Goal: Book appointment/travel/reservation

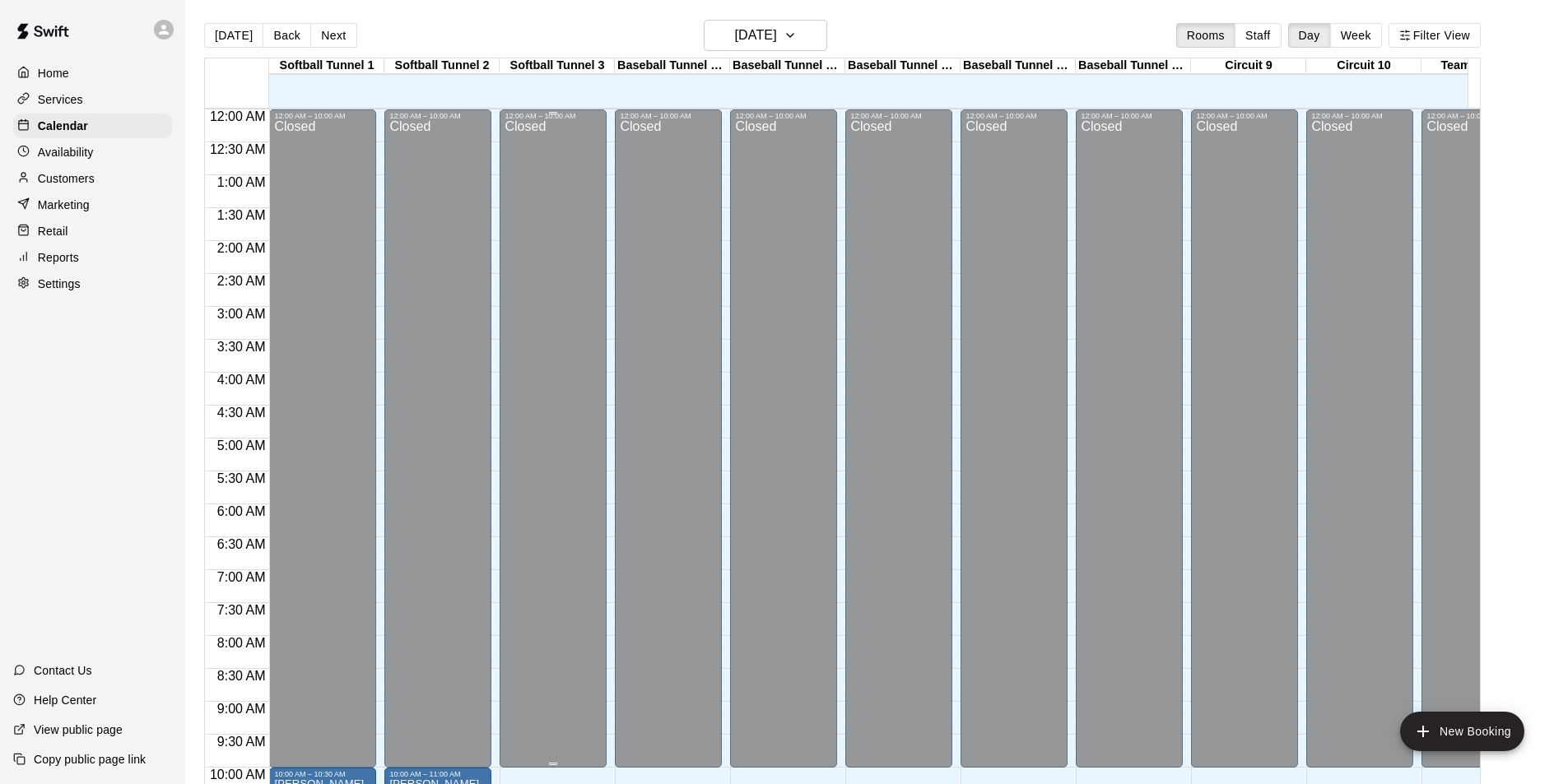
scroll to position [529, 0]
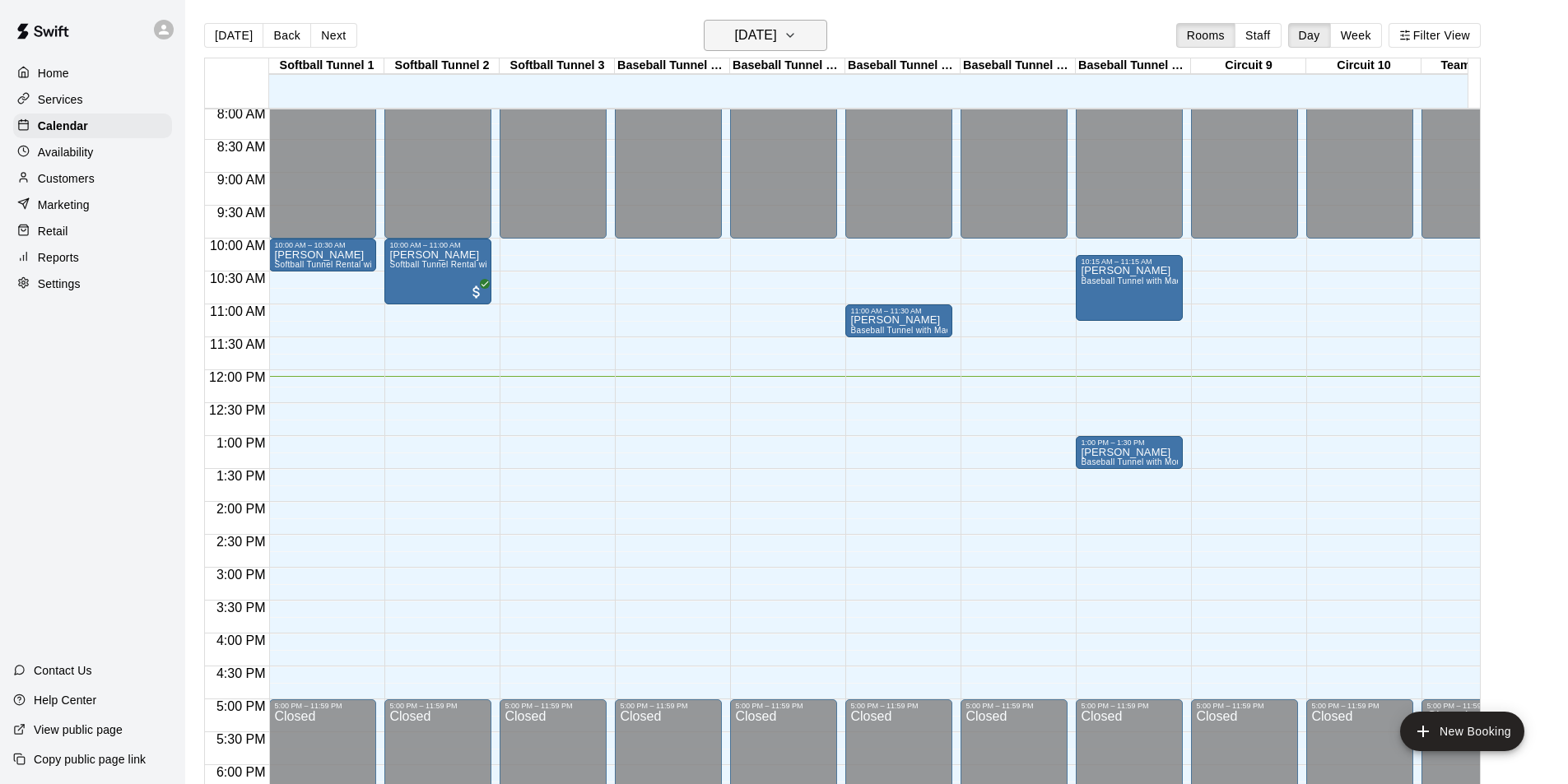
click at [759, 27] on h6 "[DATE]" at bounding box center [756, 36] width 42 height 23
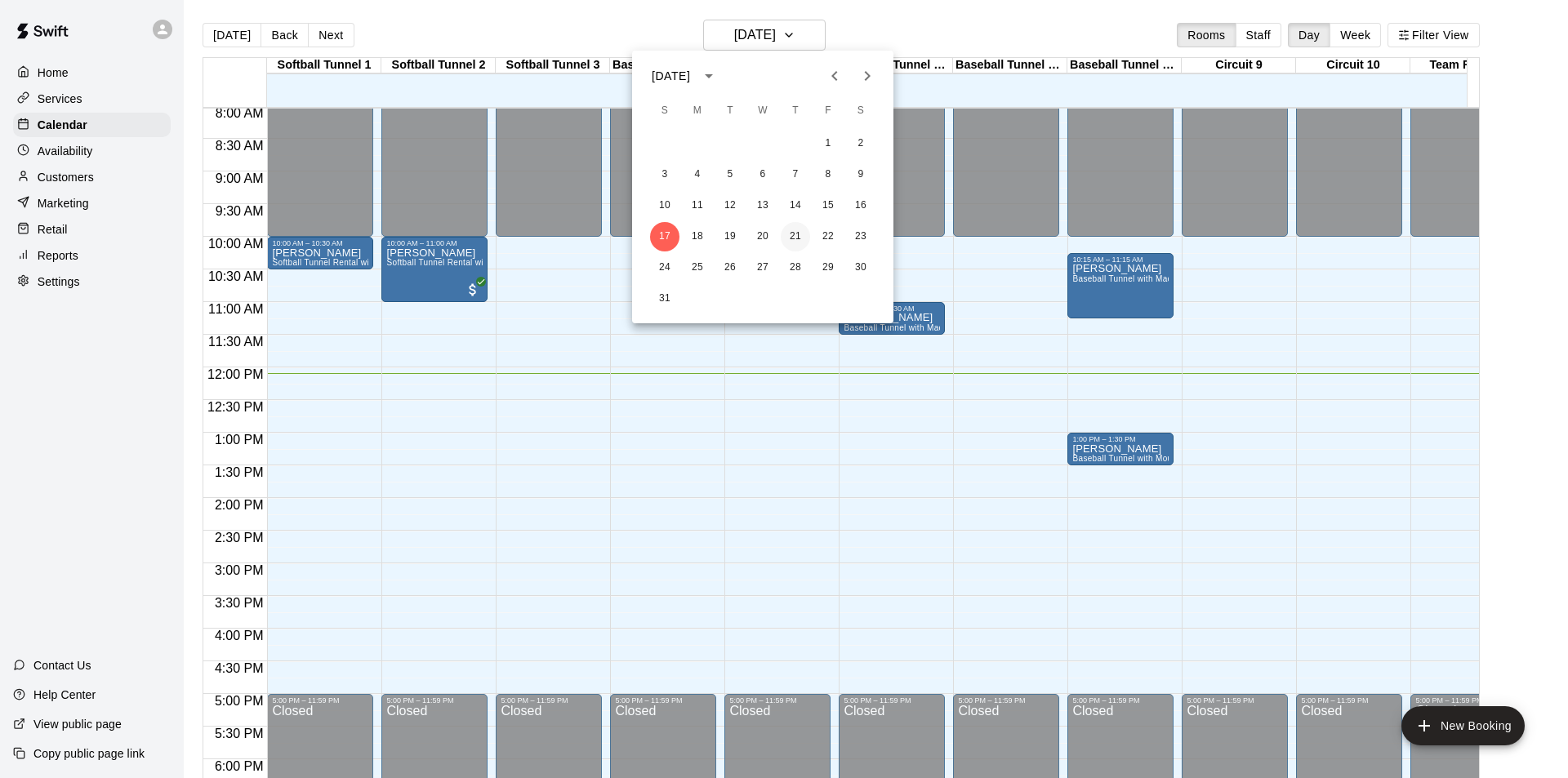
click at [792, 239] on button "21" at bounding box center [796, 237] width 30 height 30
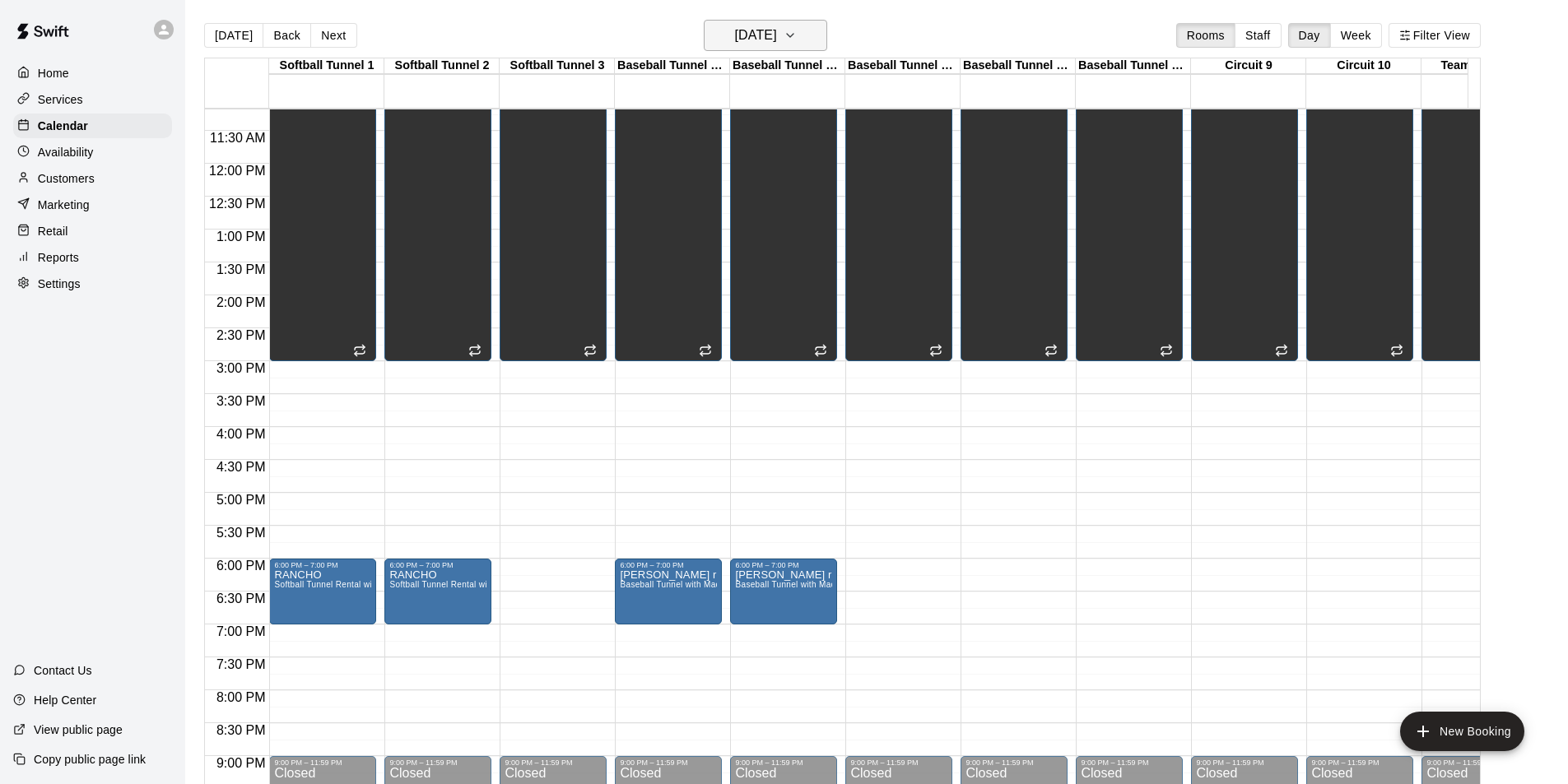
scroll to position [653, 0]
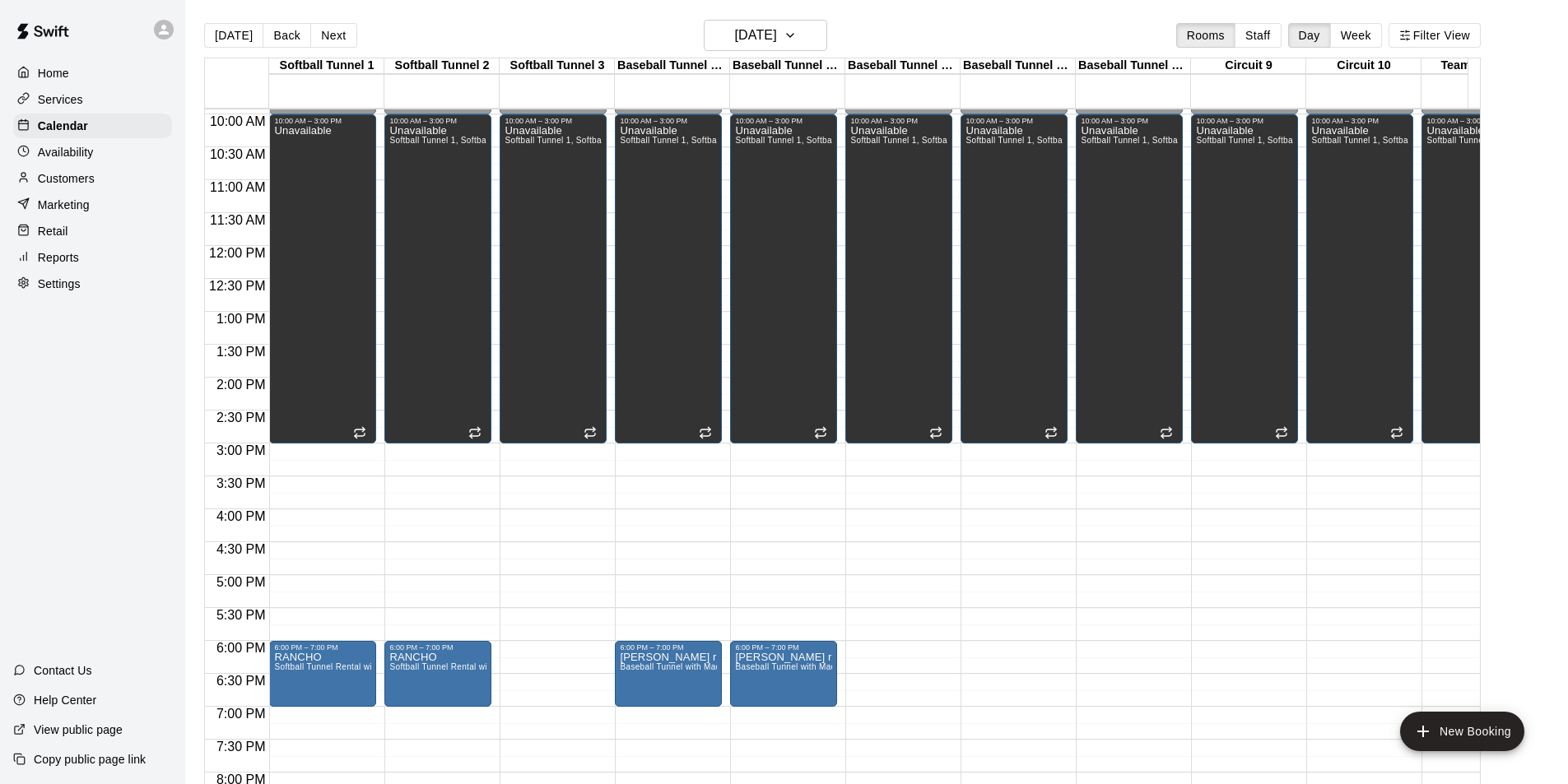
click at [723, 13] on main "[DATE] Back [DATE][DATE] Rooms Staff Day Week Filter View Softball Tunnel 1 21 …" at bounding box center [876, 405] width 1383 height 811
click at [730, 23] on button "[DATE]" at bounding box center [765, 36] width 123 height 32
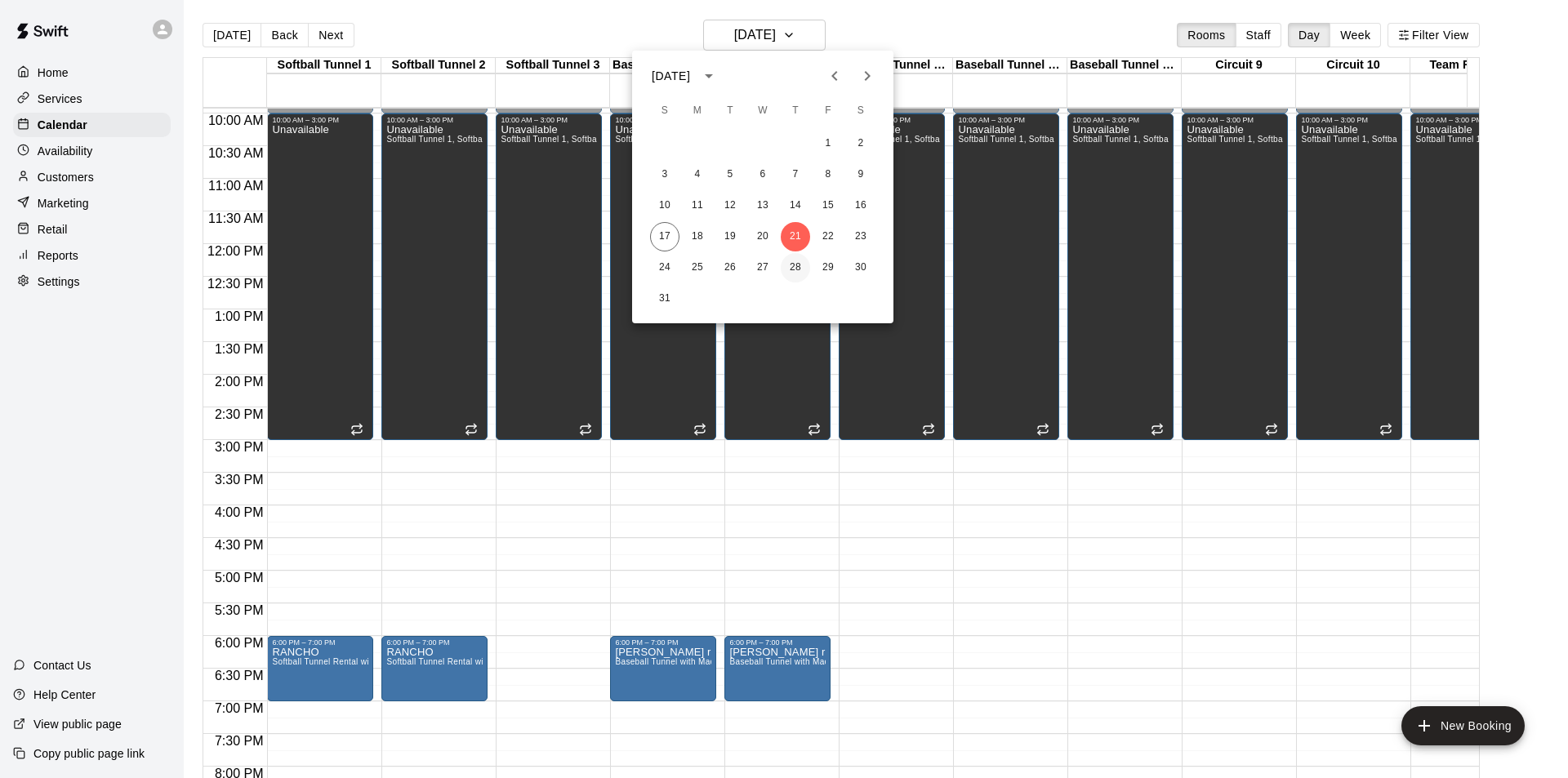
click at [797, 263] on button "28" at bounding box center [796, 268] width 30 height 30
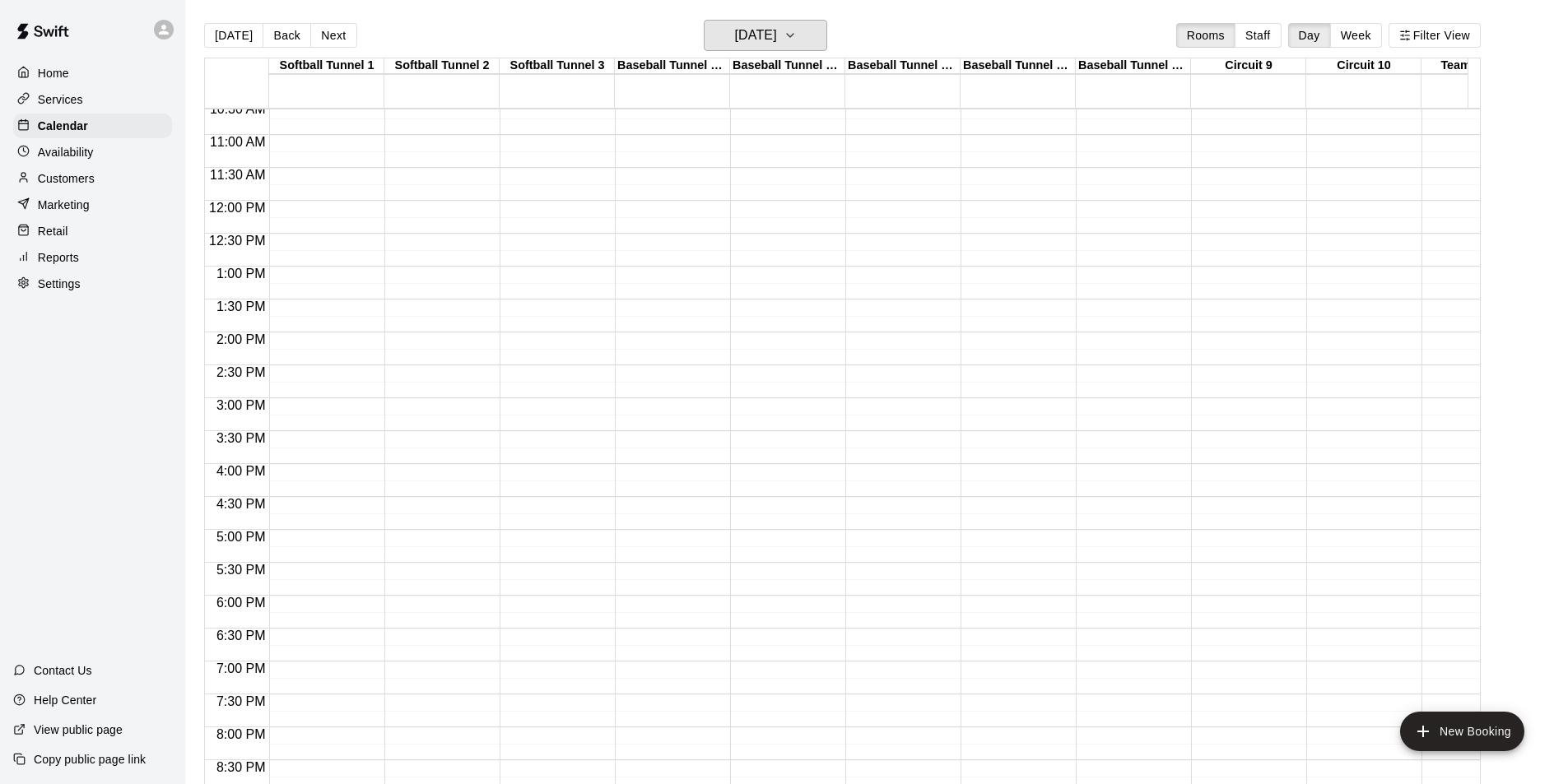
scroll to position [736, 0]
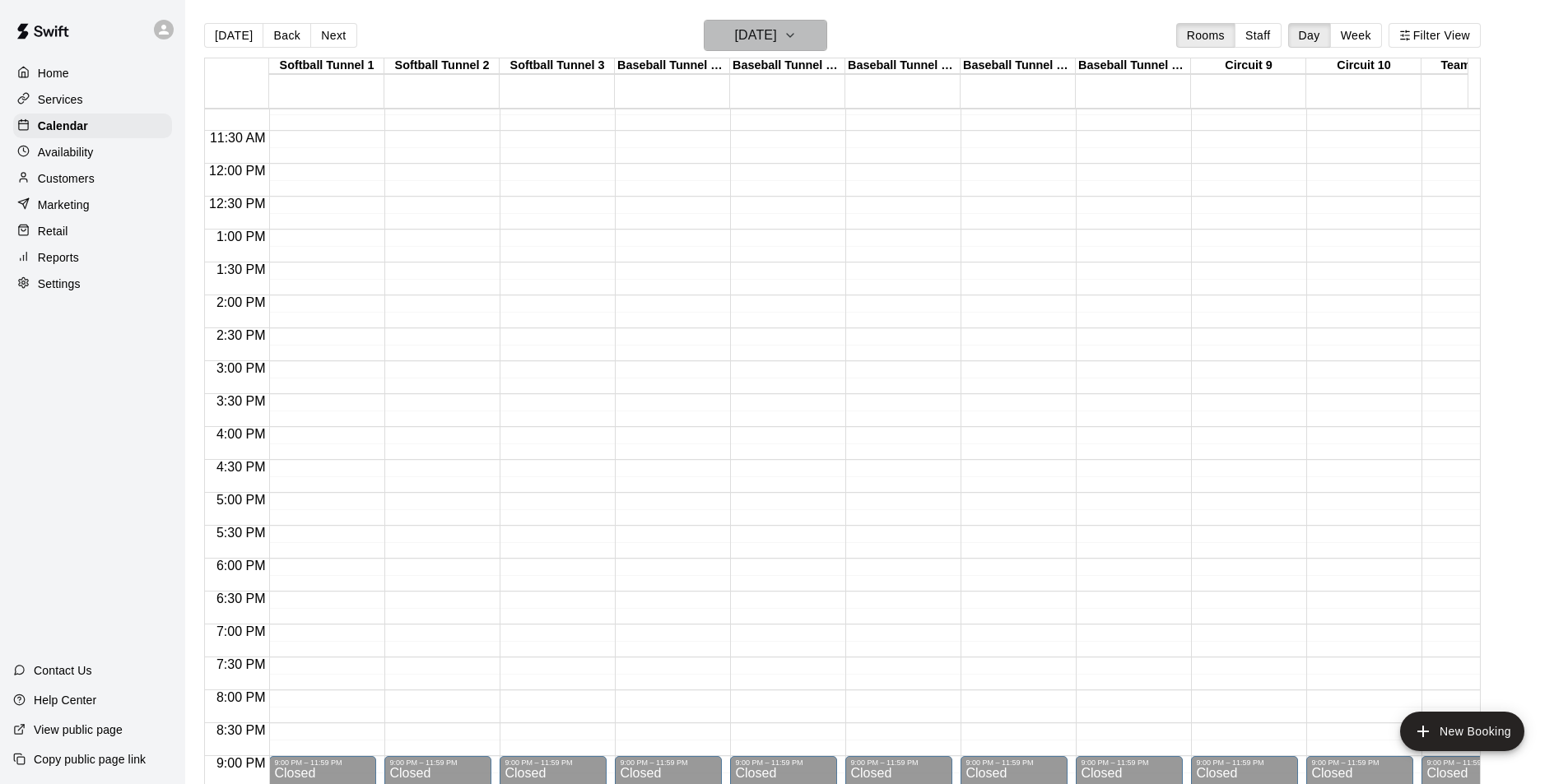
click at [777, 38] on h6 "[DATE]" at bounding box center [756, 36] width 42 height 23
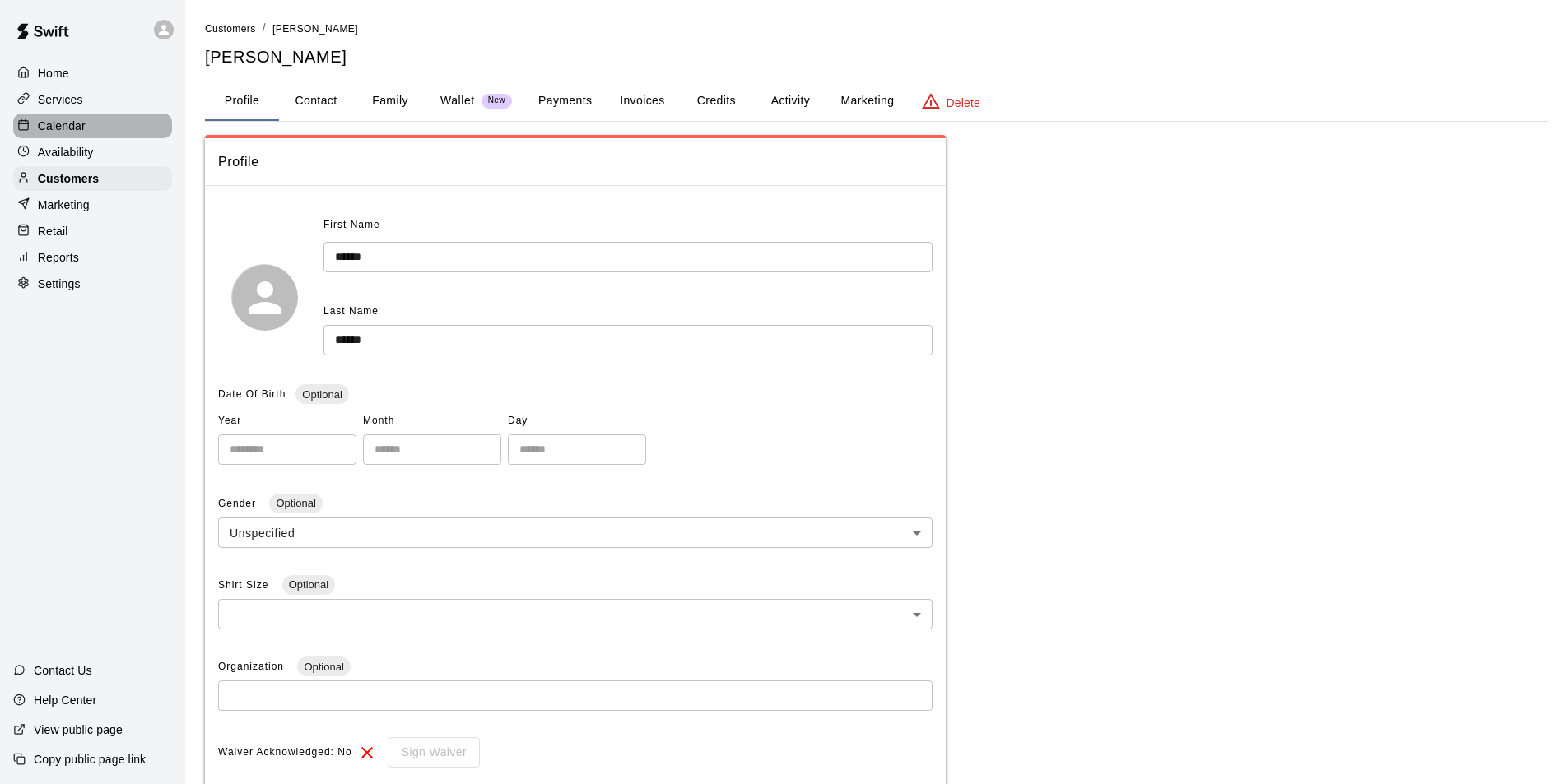
click at [44, 131] on p "Calendar" at bounding box center [61, 126] width 47 height 17
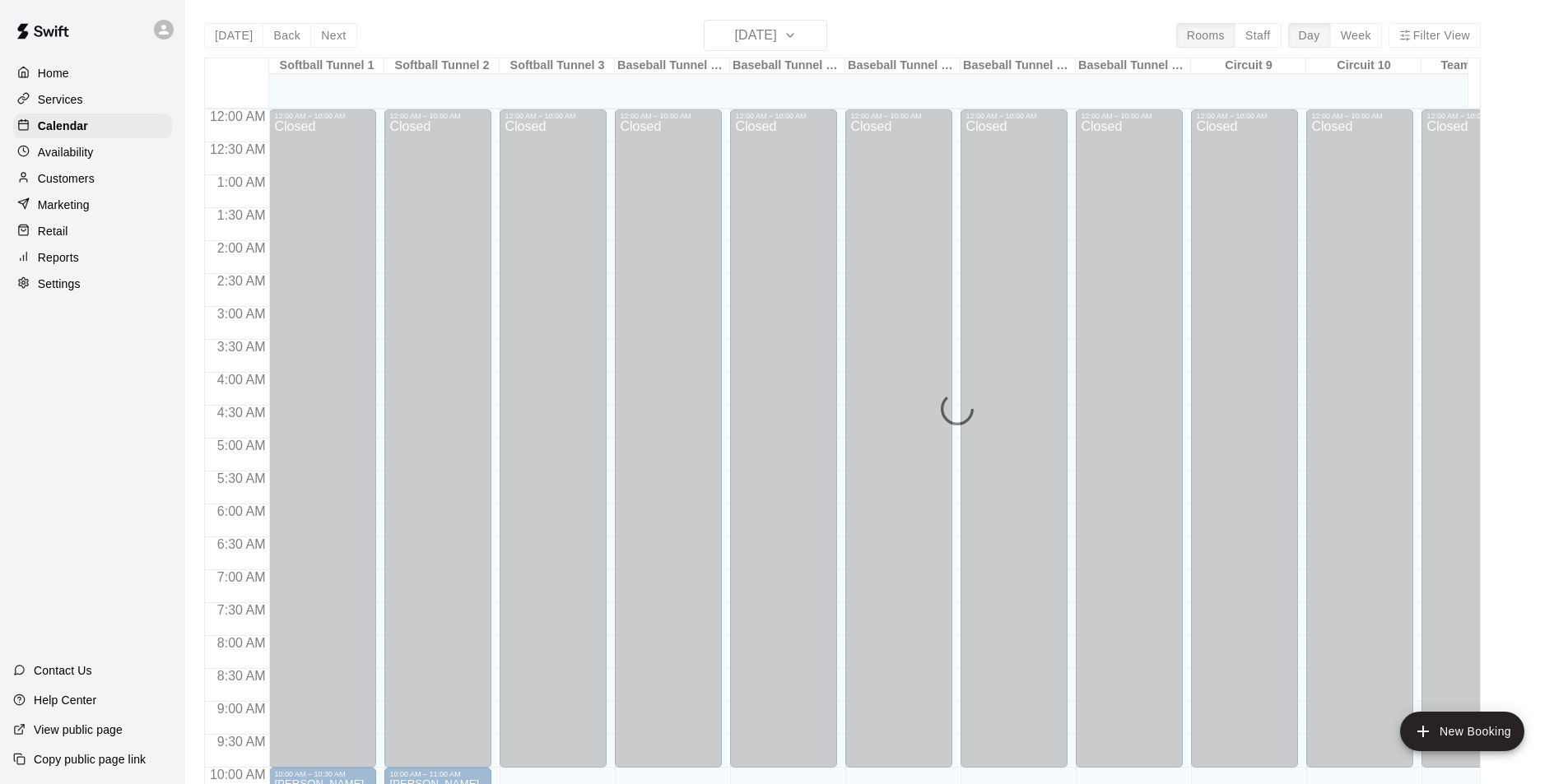
scroll to position [797, 0]
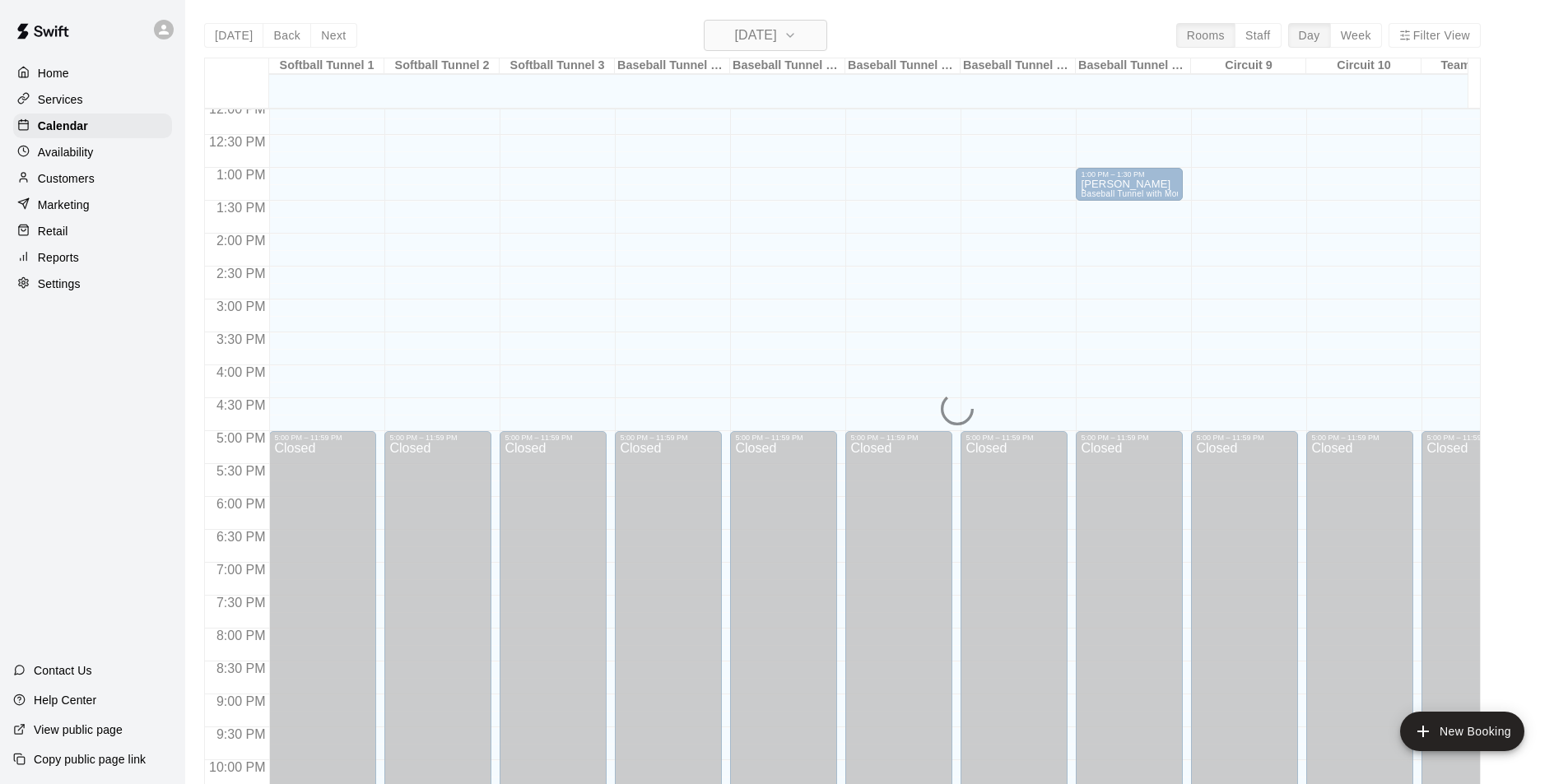
click at [735, 42] on h6 "[DATE]" at bounding box center [756, 36] width 42 height 23
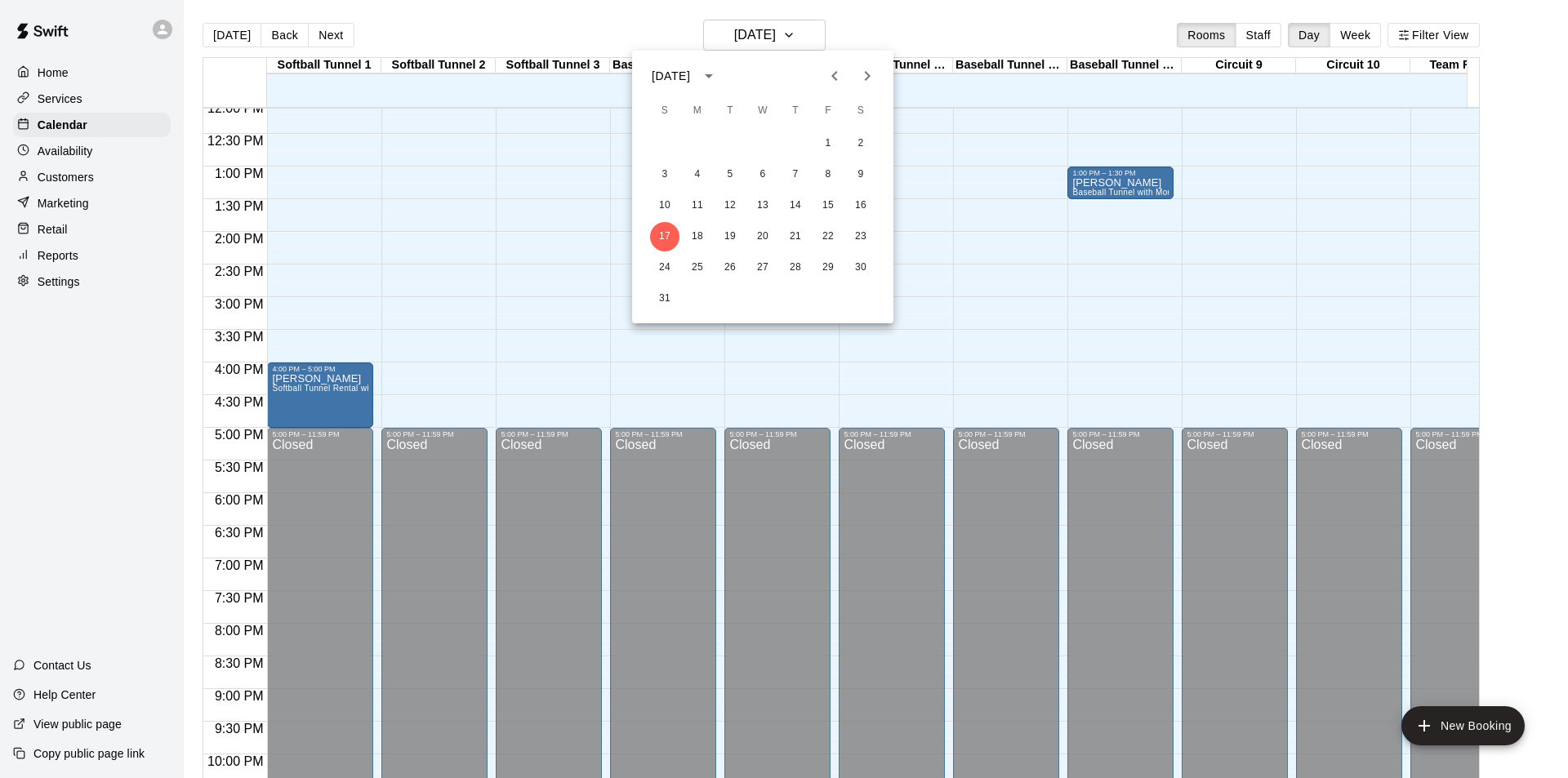
click at [862, 71] on icon "Next month" at bounding box center [867, 76] width 20 height 20
click at [795, 140] on button "4" at bounding box center [796, 144] width 30 height 30
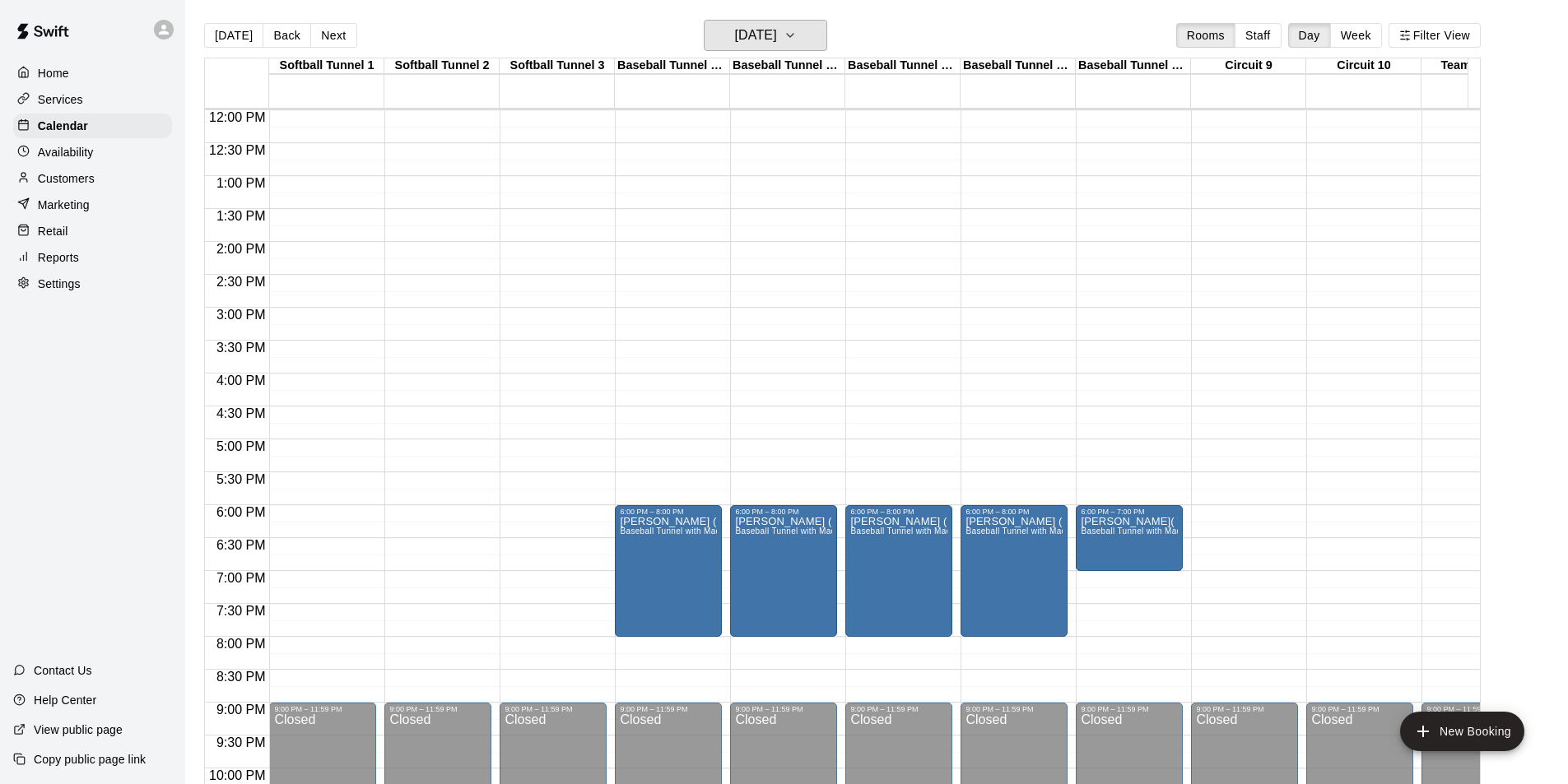
scroll to position [796, 0]
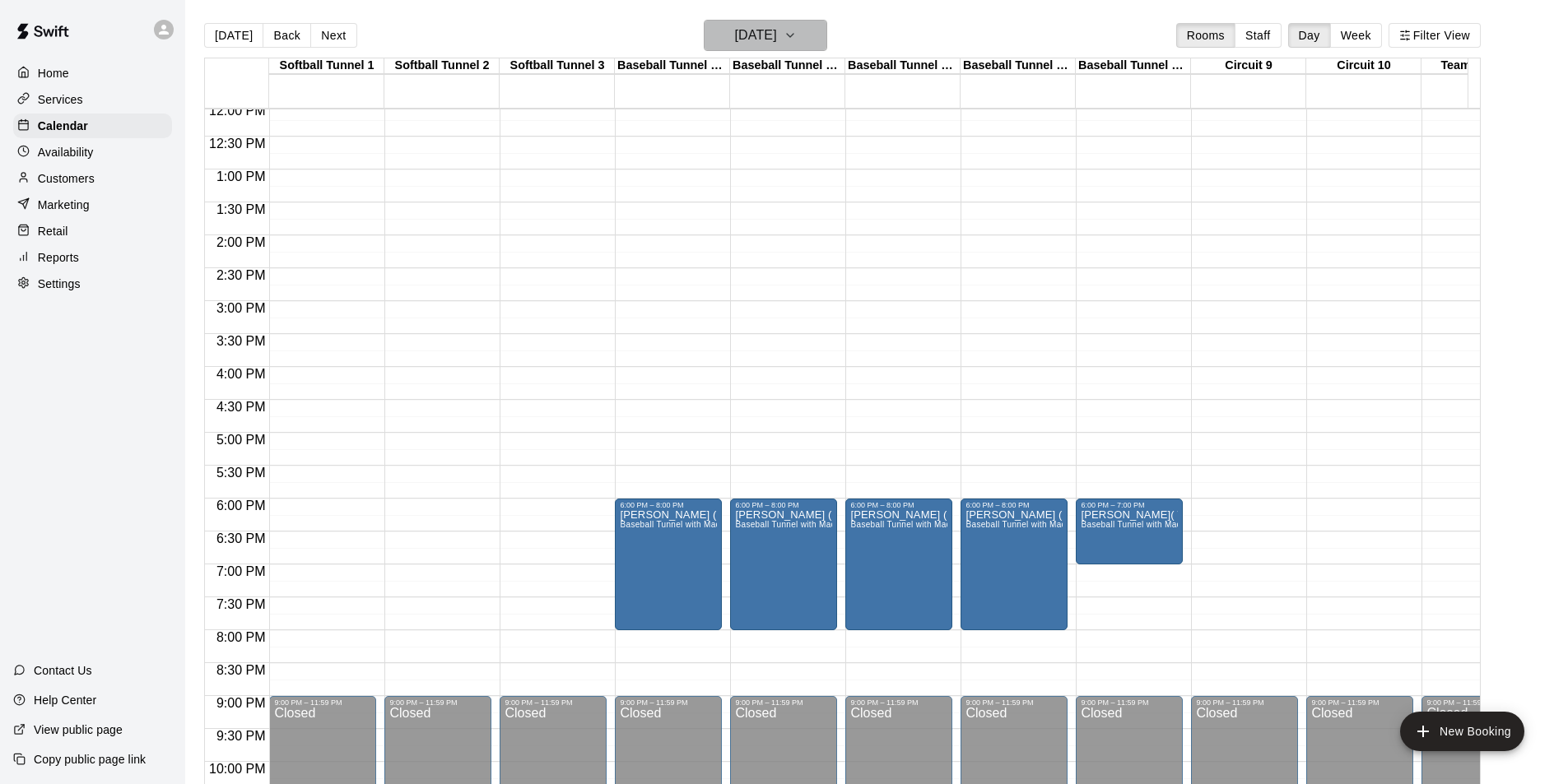
click at [758, 28] on h6 "[DATE]" at bounding box center [756, 36] width 42 height 23
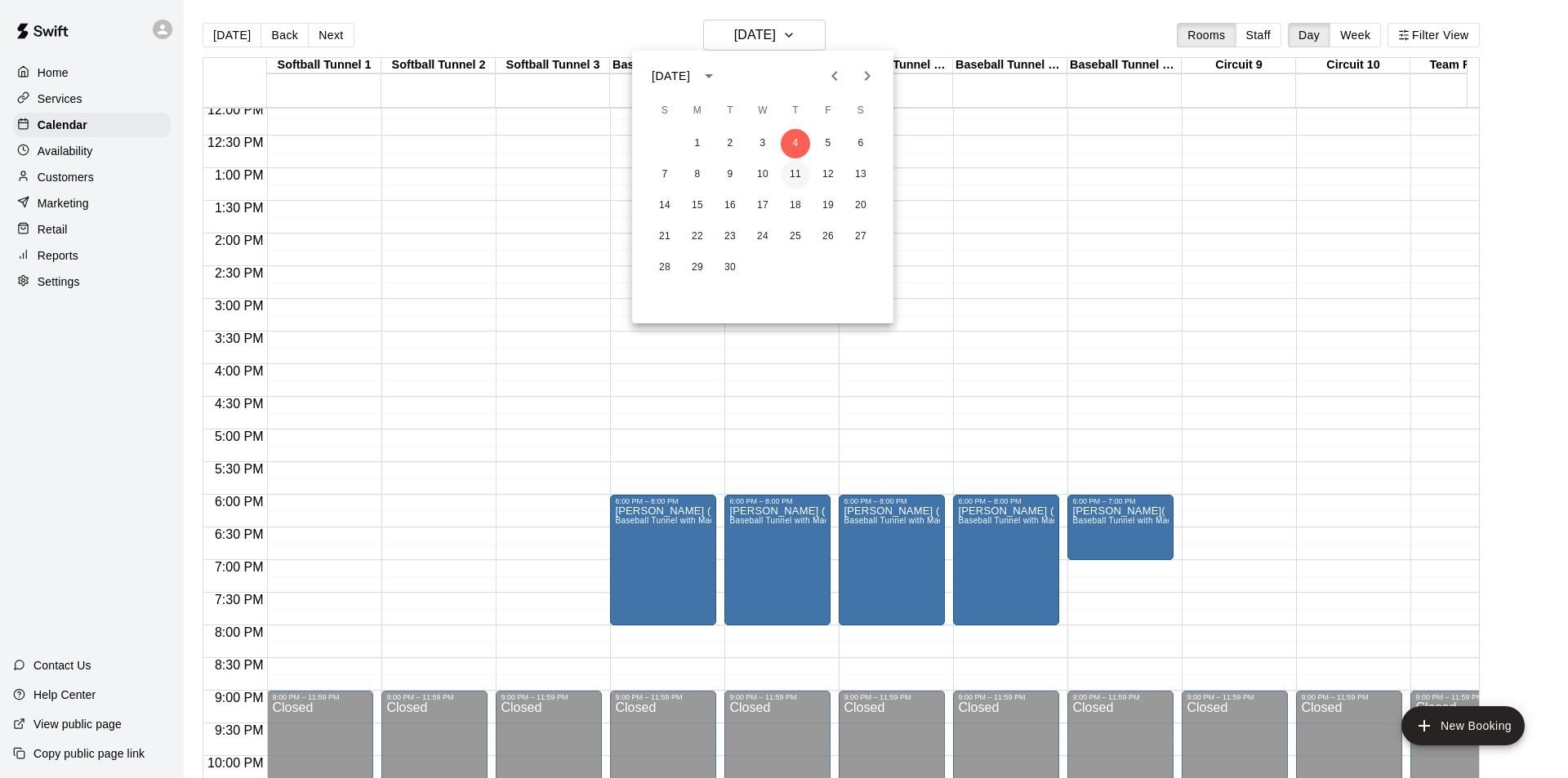
click at [797, 169] on button "11" at bounding box center [796, 175] width 30 height 30
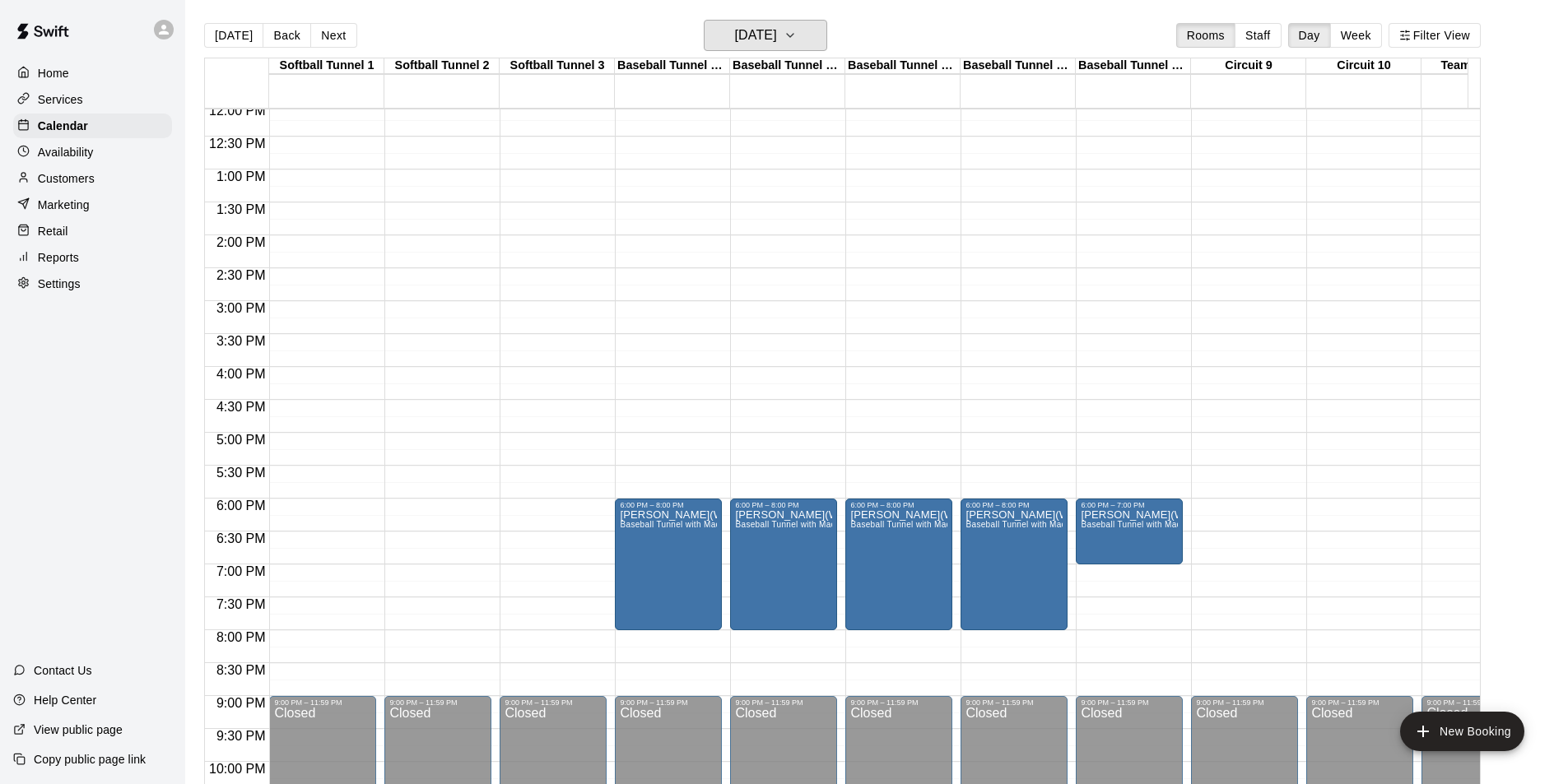
click at [774, 35] on h6 "[DATE]" at bounding box center [756, 36] width 42 height 23
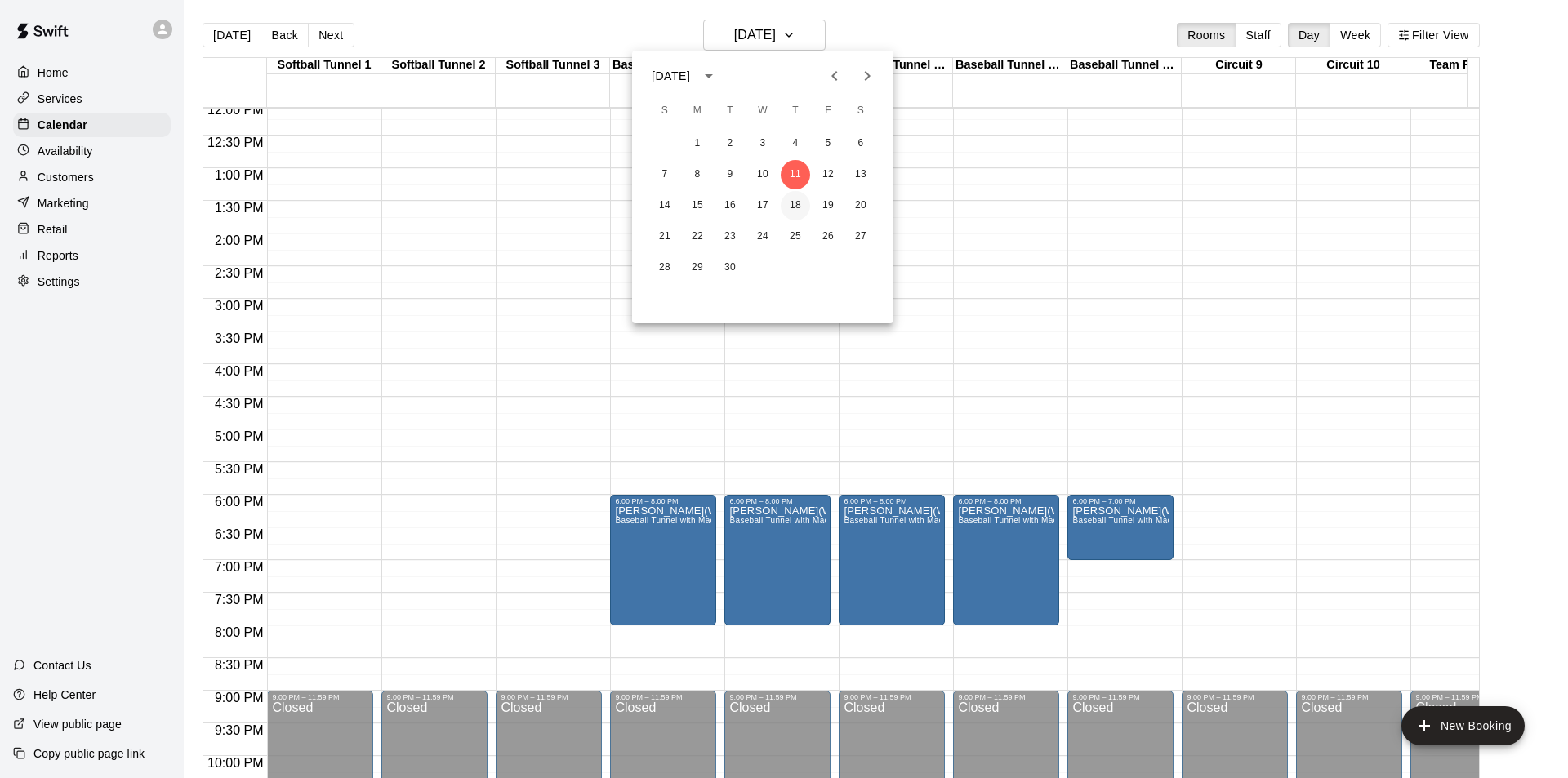
click at [804, 208] on button "18" at bounding box center [796, 206] width 30 height 30
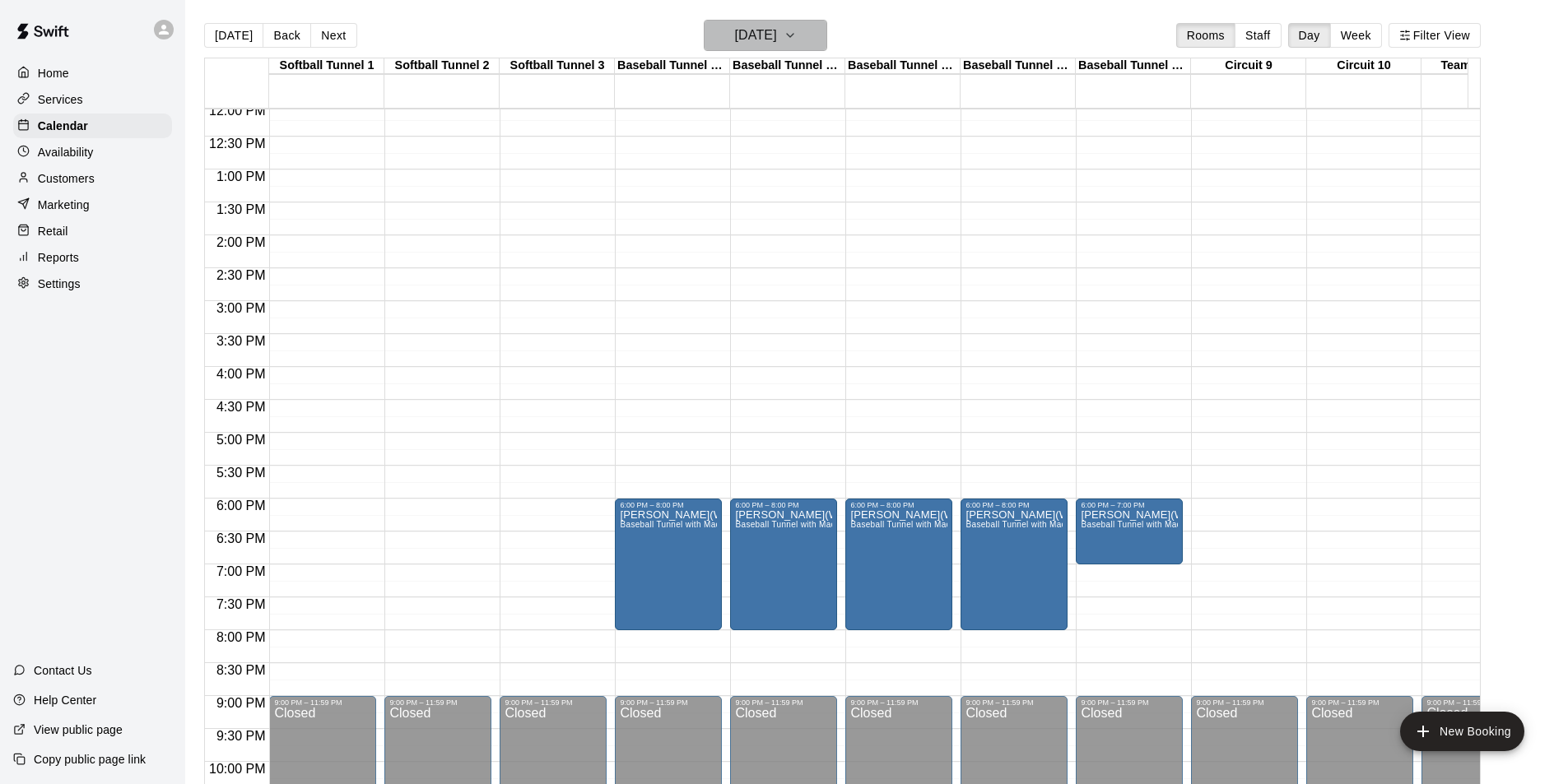
click at [761, 35] on h6 "[DATE]" at bounding box center [756, 36] width 42 height 23
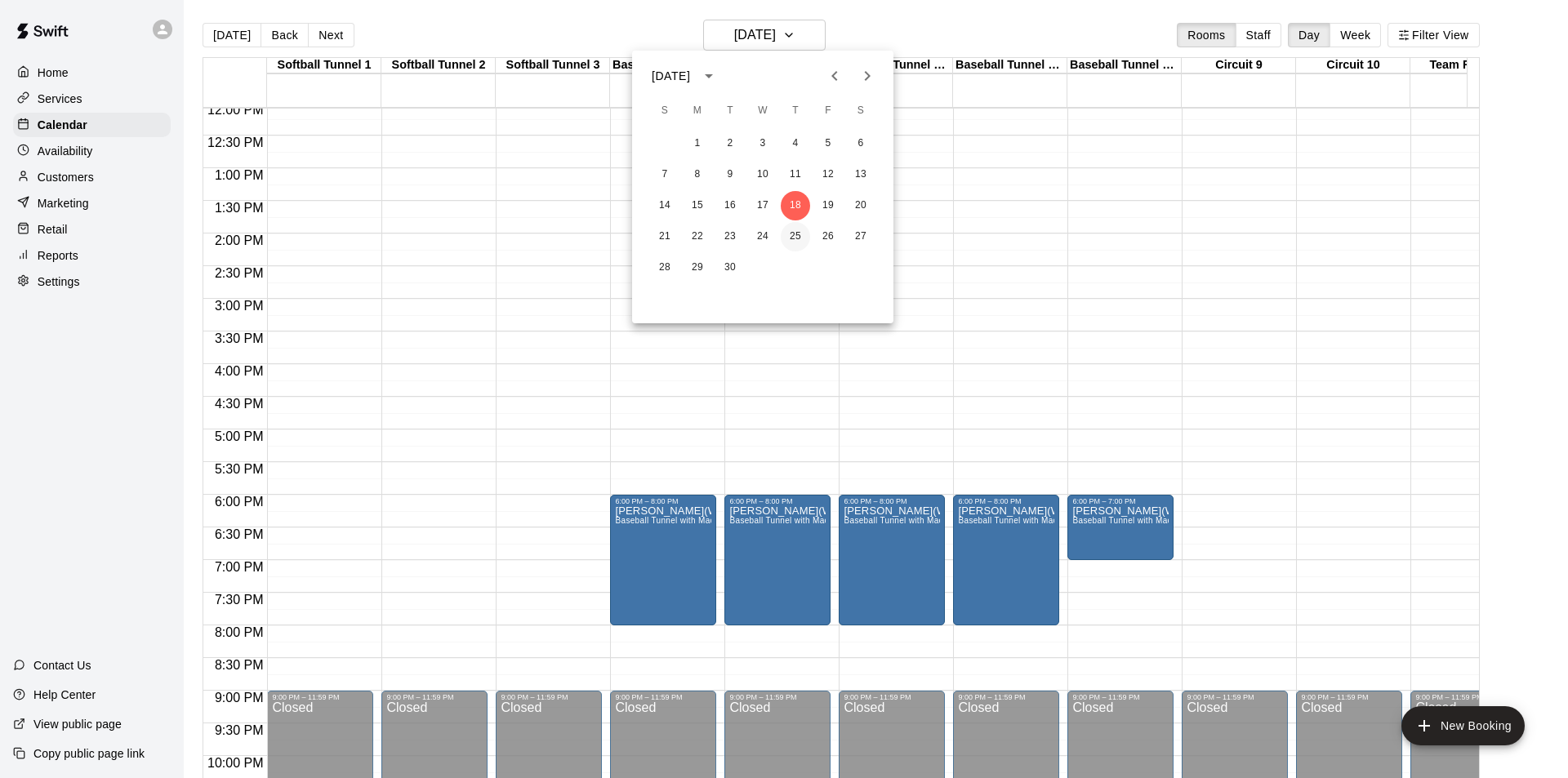
click at [786, 237] on button "25" at bounding box center [796, 237] width 30 height 30
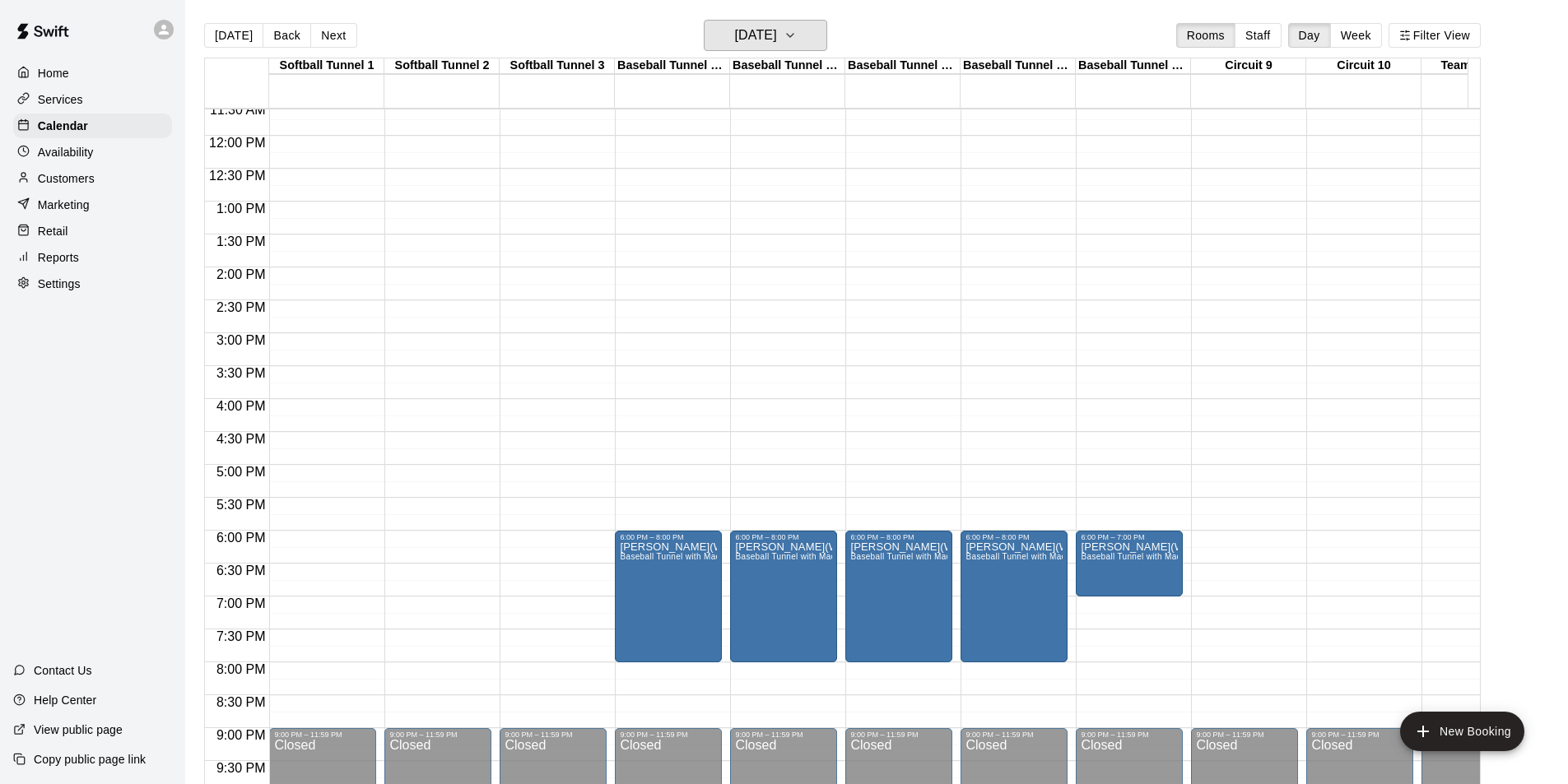
scroll to position [736, 0]
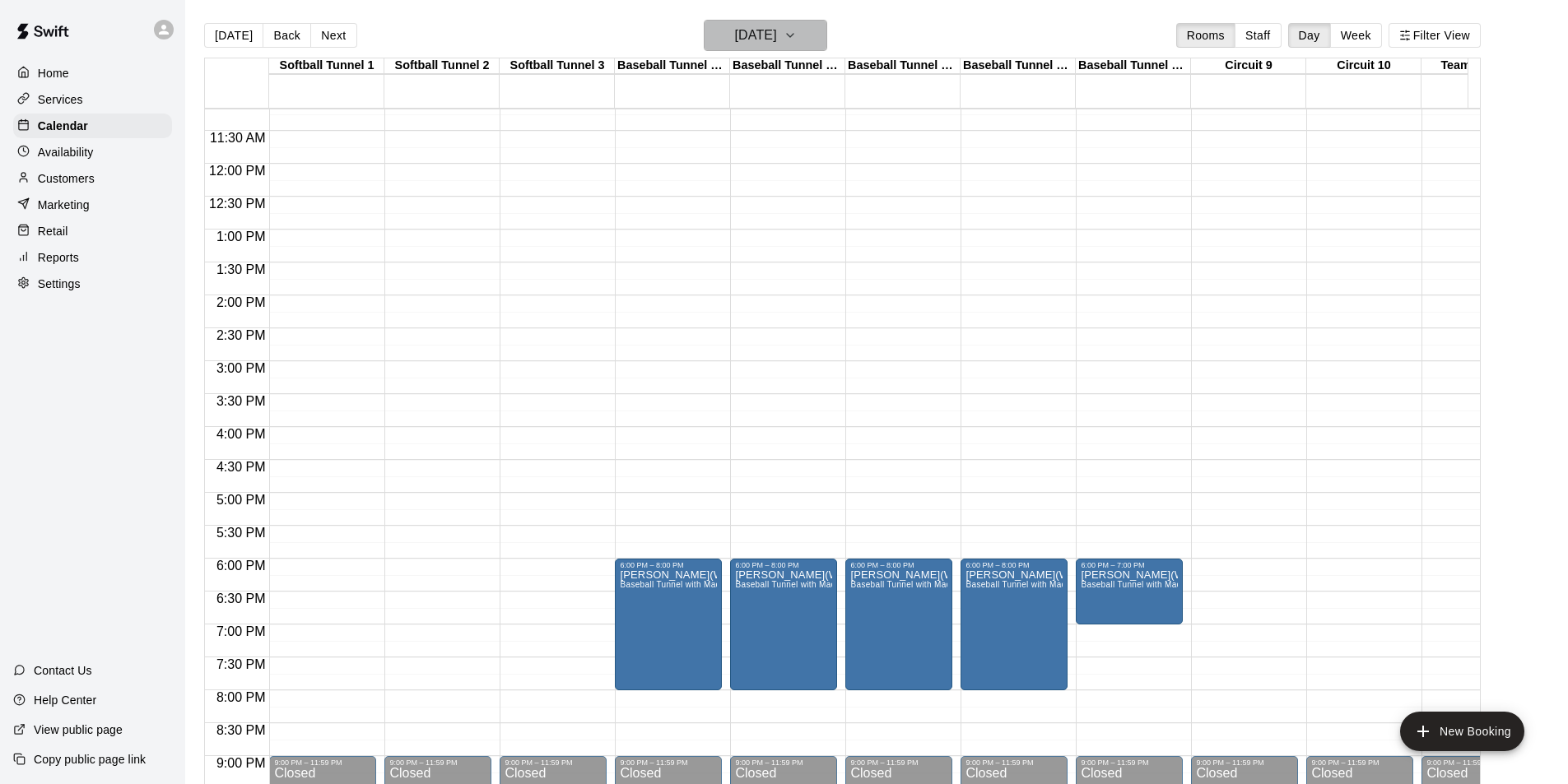
click at [756, 25] on h6 "[DATE]" at bounding box center [756, 36] width 42 height 23
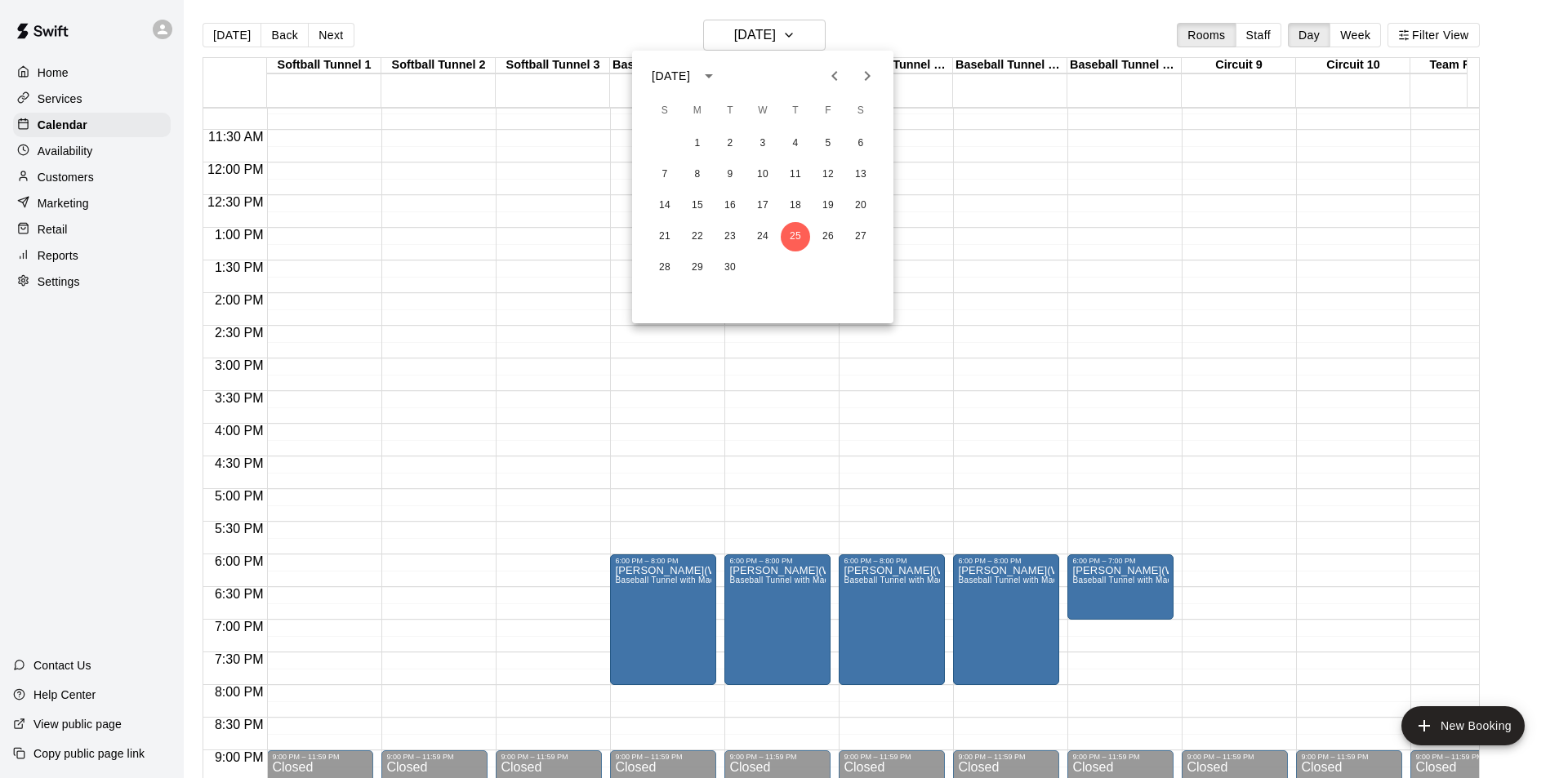
click at [862, 76] on icon "Next month" at bounding box center [867, 76] width 20 height 20
click at [802, 148] on button "2" at bounding box center [796, 144] width 30 height 30
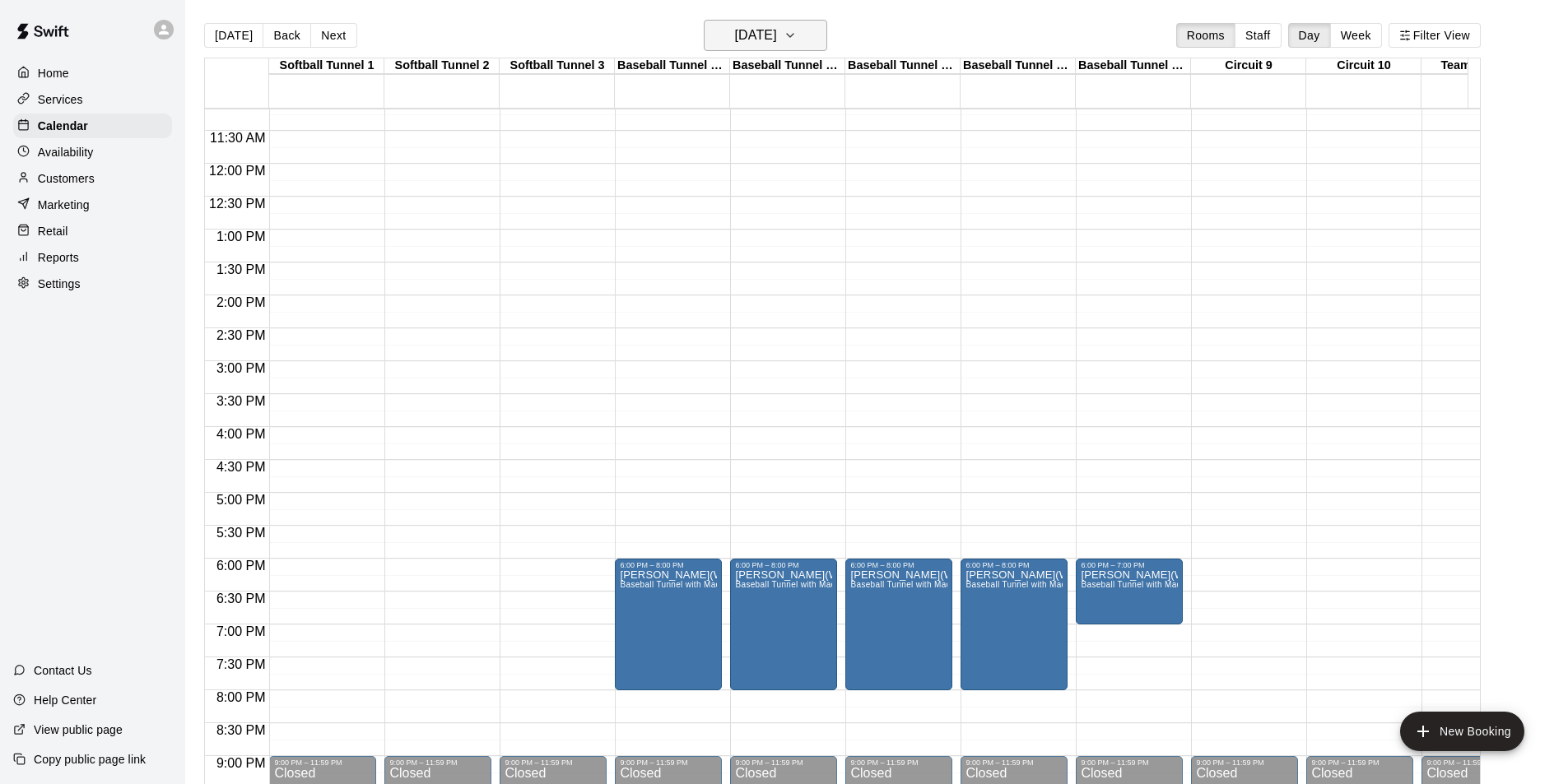
click at [777, 26] on h6 "[DATE]" at bounding box center [756, 36] width 42 height 23
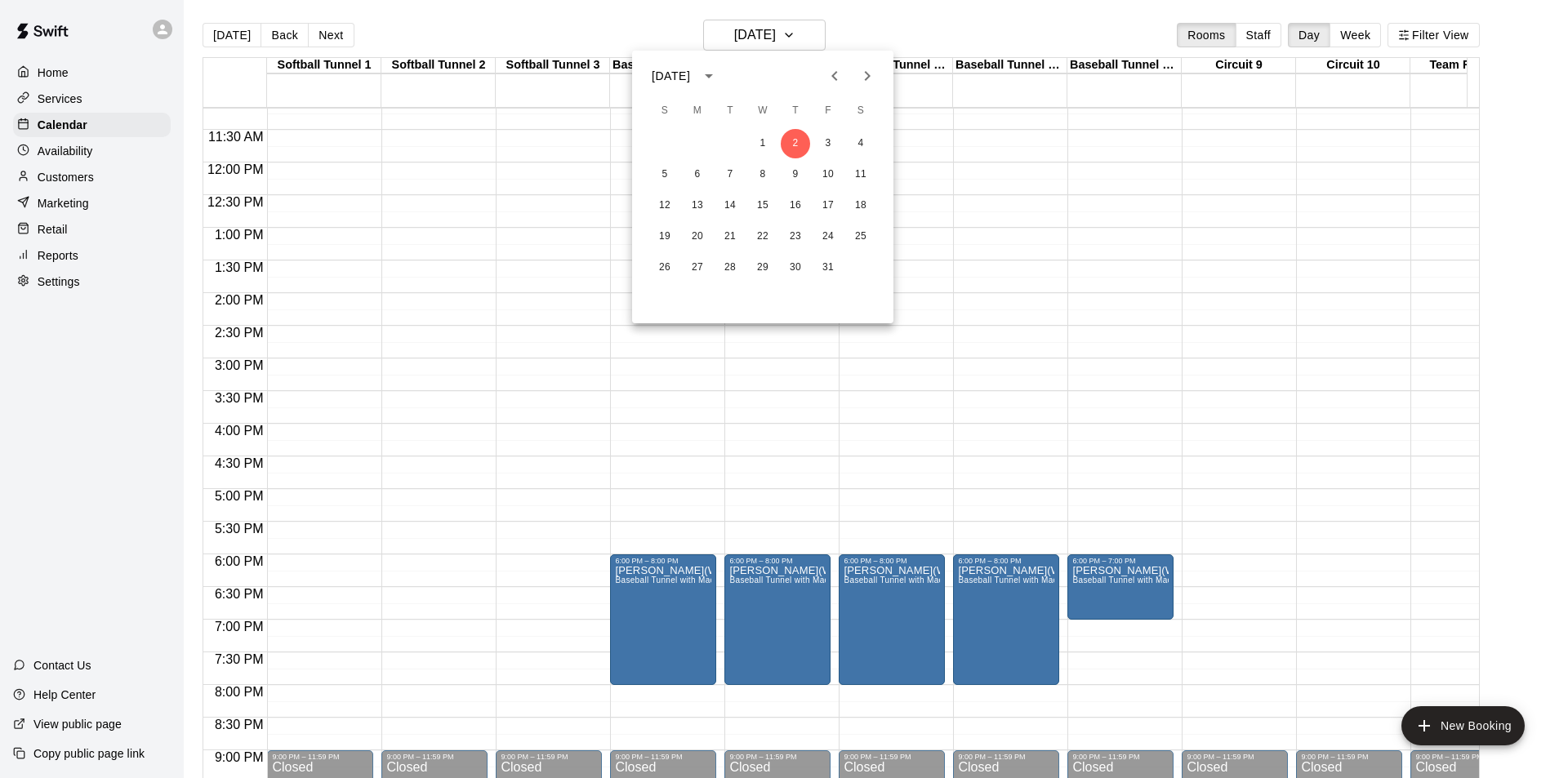
click at [834, 74] on icon "Previous month" at bounding box center [834, 76] width 6 height 10
click at [877, 435] on div at bounding box center [784, 389] width 1568 height 778
